Goal: Task Accomplishment & Management: Complete application form

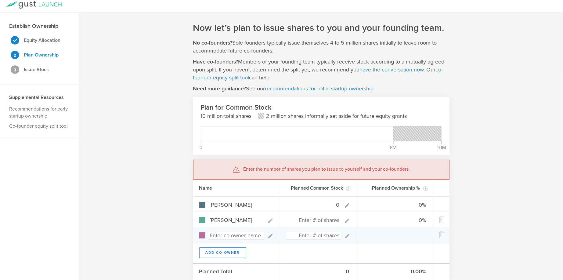
click at [228, 233] on input at bounding box center [236, 236] width 56 height 8
type input "Edward Aaron Davis"
type input "0%"
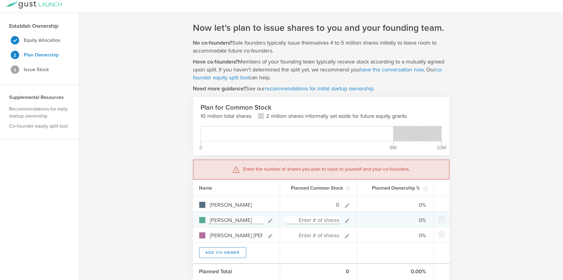
type input "Edward Aaron Davis"
click at [308, 220] on input at bounding box center [313, 220] width 55 height 8
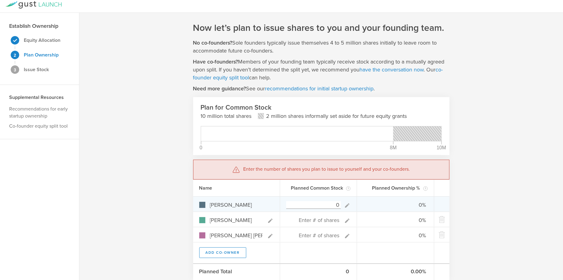
drag, startPoint x: 335, startPoint y: 204, endPoint x: 341, endPoint y: 204, distance: 6.1
click at [335, 204] on input "0" at bounding box center [313, 205] width 55 height 8
type input "10,000,000"
type input "100.00%"
type input "0.00%"
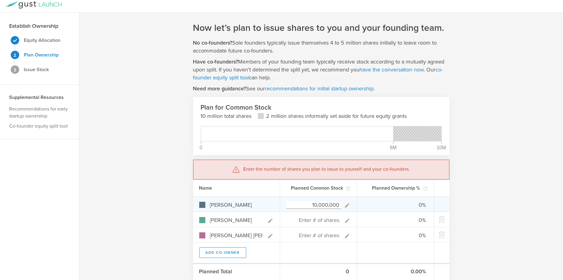
type input "0.00%"
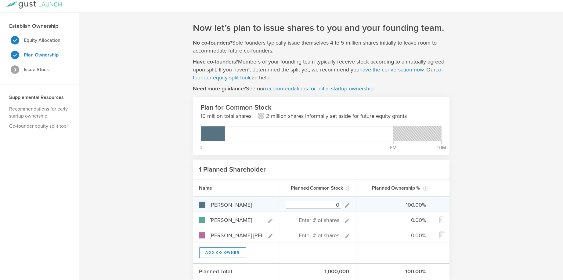
type input "0"
type input "0%"
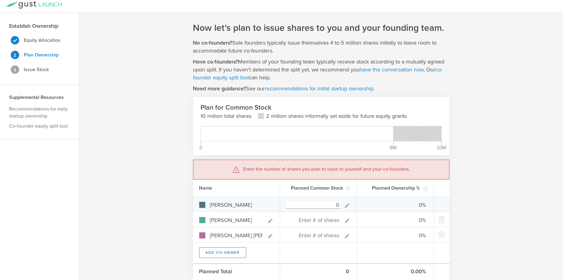
type input "2"
type input "100.00%"
type input "0.00%"
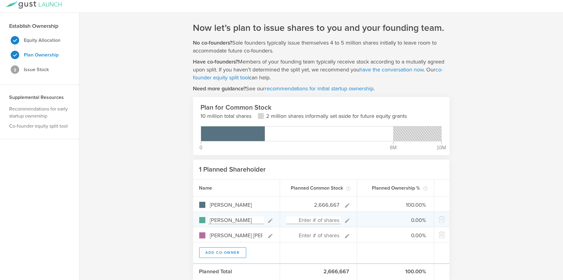
type input "2,666,667"
type gust-number-field "2666667"
click at [316, 220] on input at bounding box center [313, 220] width 55 height 8
type input "2,666"
type input "99.90%"
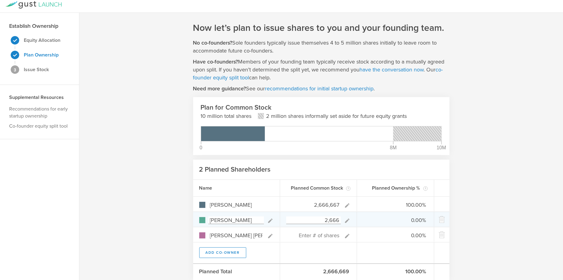
type input "0.10%"
type input "266,666"
type input "90.91%"
type input "9.09%"
type input "2,666,667"
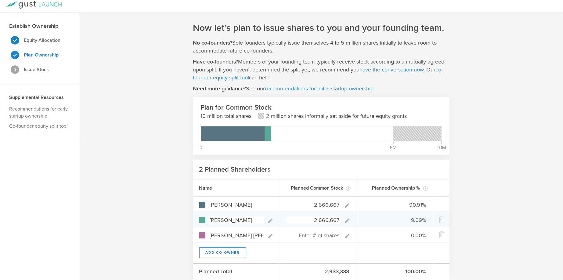
type input "50.00%"
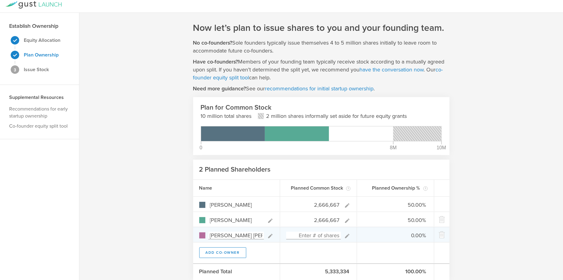
type input "2,666,667"
type gust-number-field "2666667"
click at [310, 235] on input at bounding box center [313, 236] width 55 height 8
type input "2,666,667"
type input "33.33%"
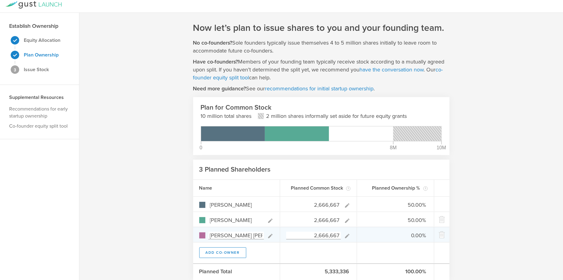
type input "33.33%"
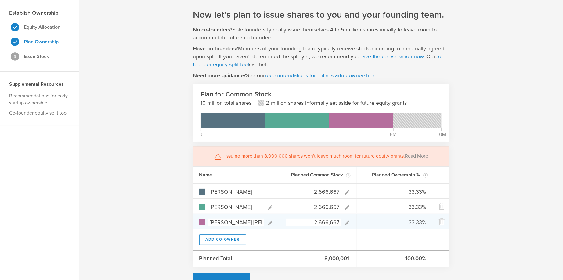
scroll to position [36, 0]
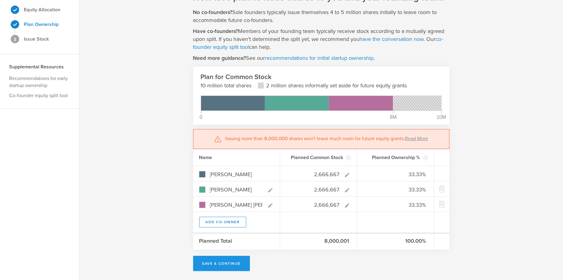
type input "2,666,667"
type gust-number-field "2666667"
click at [222, 262] on button "Save & Continue" at bounding box center [221, 263] width 57 height 15
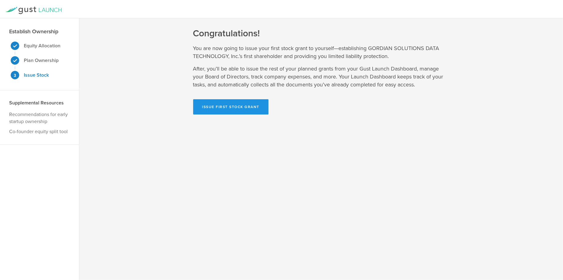
click at [214, 108] on button "Issue First Stock Grant" at bounding box center [231, 106] width 76 height 15
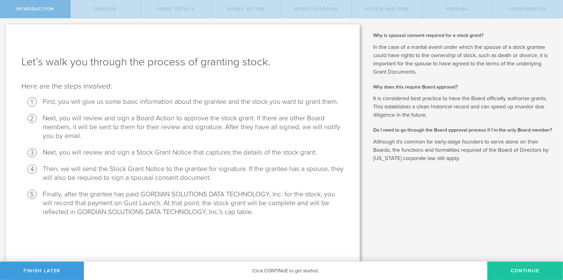
click at [510, 272] on button "Continue" at bounding box center [525, 270] width 76 height 18
radio input "true"
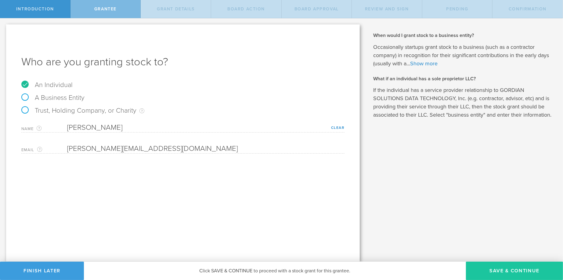
click at [506, 271] on button "Save & Continue" at bounding box center [514, 270] width 97 height 18
type input "2,666,667"
type input "48"
type input "12"
select select "none"
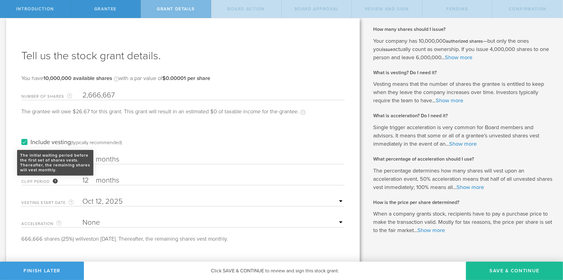
scroll to position [15, 0]
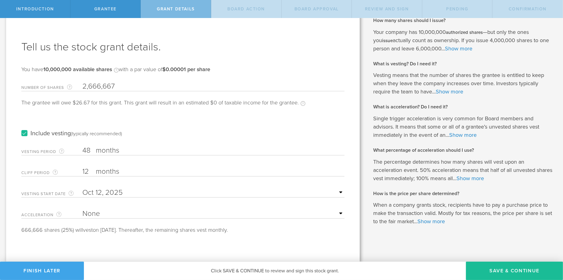
click at [57, 271] on button "Finish Later" at bounding box center [42, 270] width 84 height 18
